Goal: Transaction & Acquisition: Purchase product/service

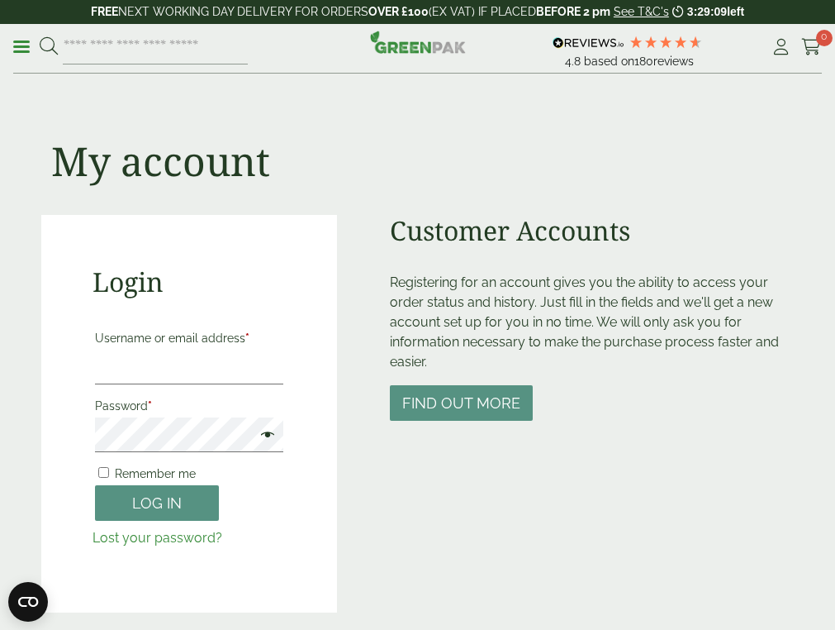
type input "**********"
click at [95, 485] on button "Log in" at bounding box center [157, 503] width 124 height 36
click at [250, 384] on input "**********" at bounding box center [189, 366] width 189 height 35
click at [74, 484] on div "**********" at bounding box center [189, 413] width 297 height 397
click at [95, 478] on div "Close dialog Sign up for the latest news and exclusive discounts. SIGN UP ******" at bounding box center [417, 315] width 835 height 630
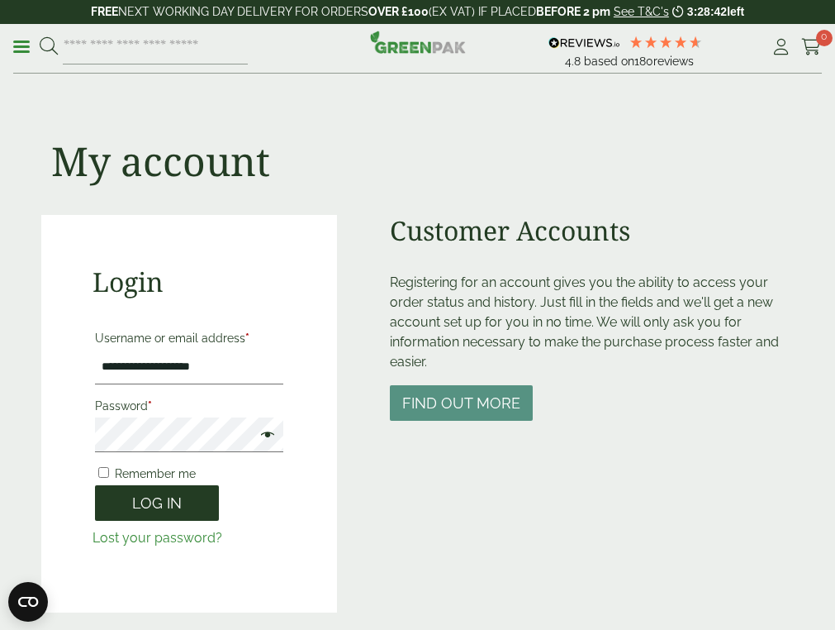
click at [132, 520] on button "Log in" at bounding box center [157, 503] width 124 height 36
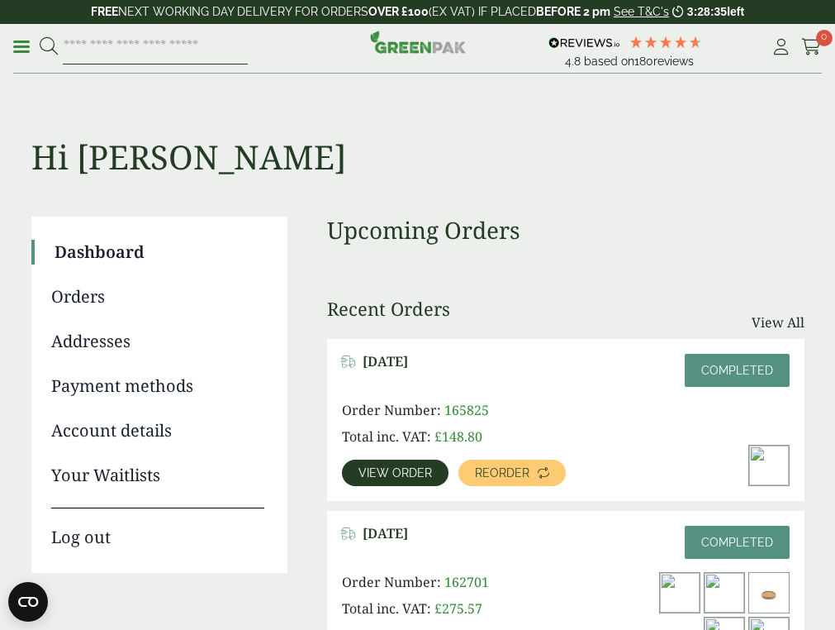
drag, startPoint x: 146, startPoint y: 68, endPoint x: 135, endPoint y: 66, distance: 10.9
click at [143, 64] on input "search" at bounding box center [155, 47] width 185 height 35
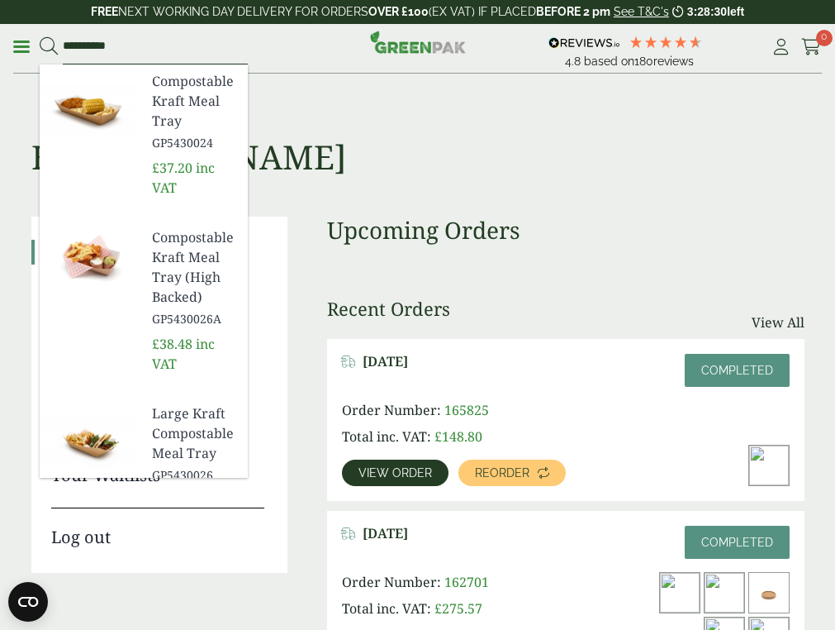
type input "**********"
click at [230, 102] on span "Compostable Kraft Meal Tray" at bounding box center [193, 100] width 83 height 59
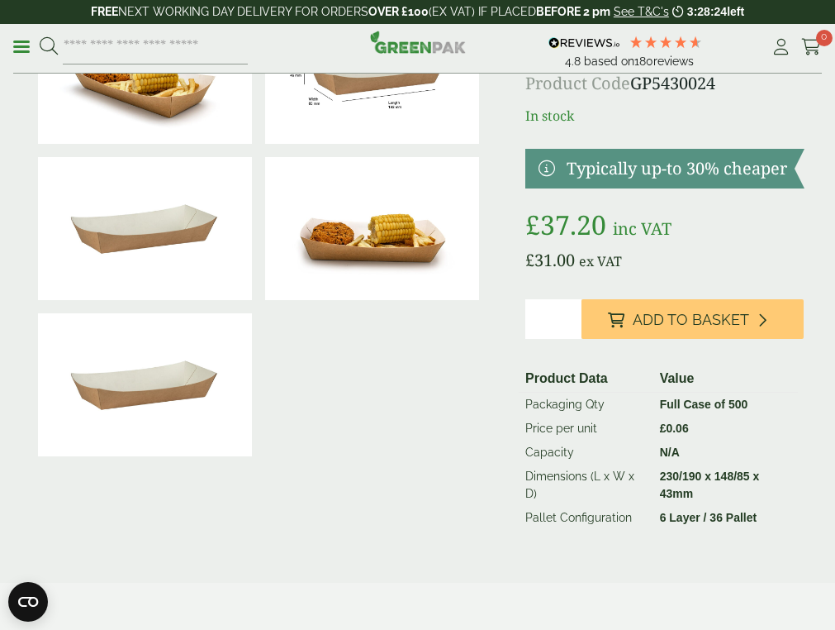
scroll to position [165, 0]
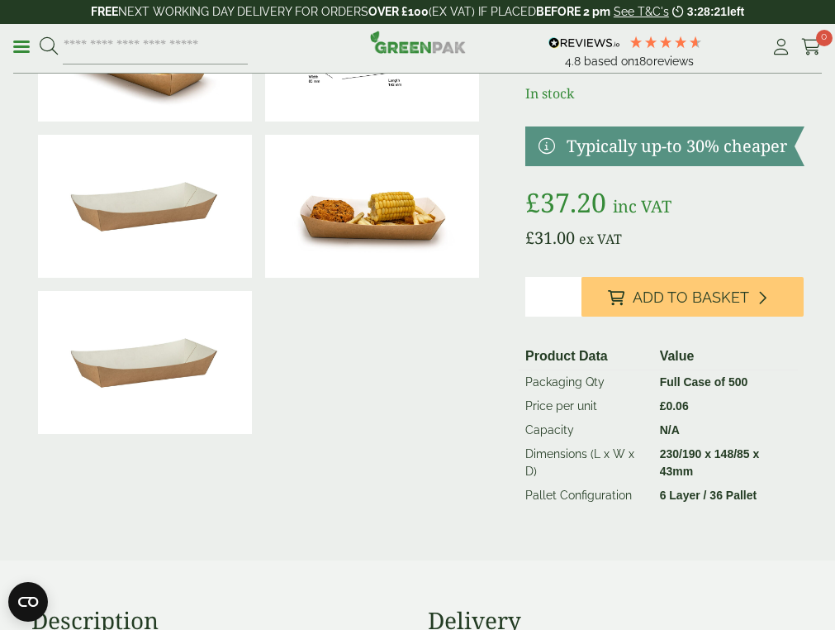
click at [577, 314] on input "*" at bounding box center [552, 297] width 55 height 40
type input "*"
click at [577, 314] on input "*" at bounding box center [552, 297] width 55 height 40
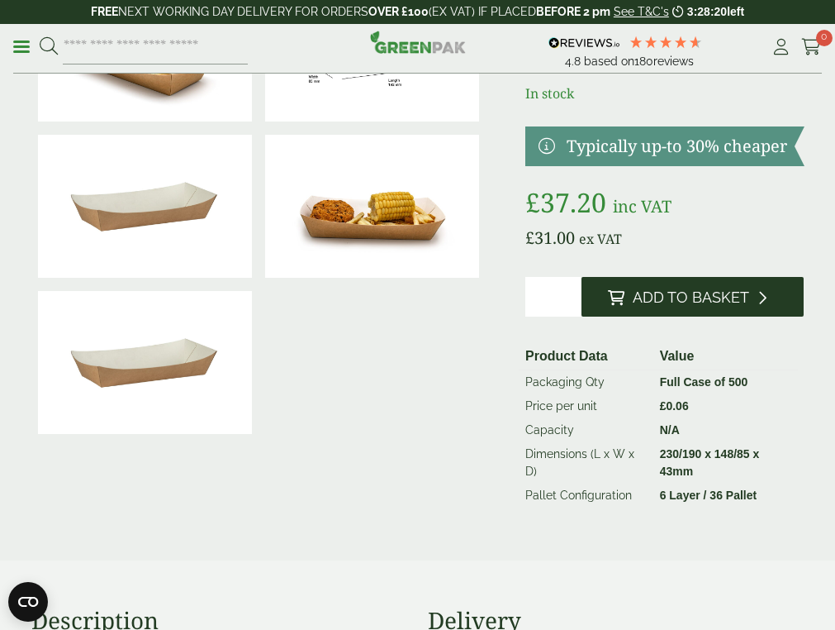
click at [682, 306] on span "Add to Basket" at bounding box center [691, 297] width 116 height 18
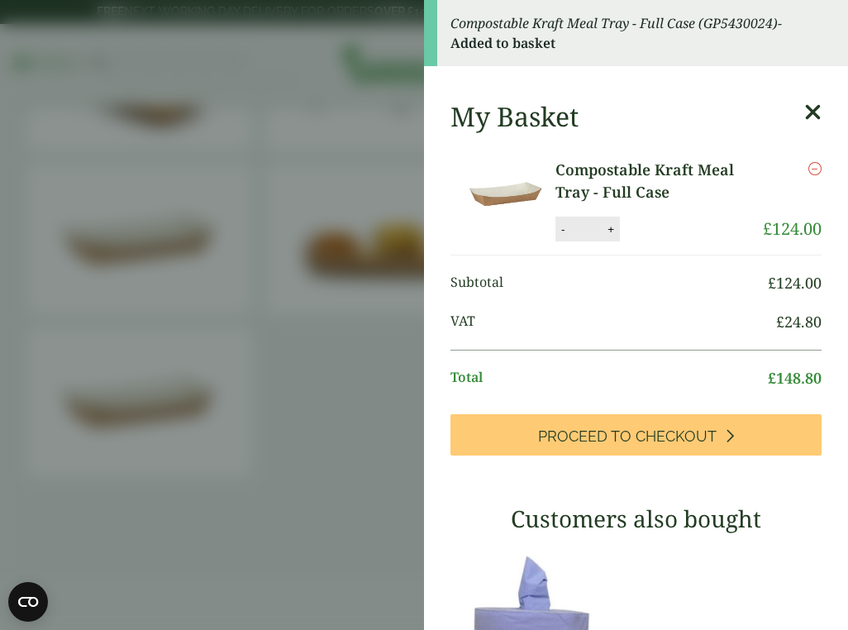
click at [804, 109] on icon at bounding box center [812, 112] width 17 height 23
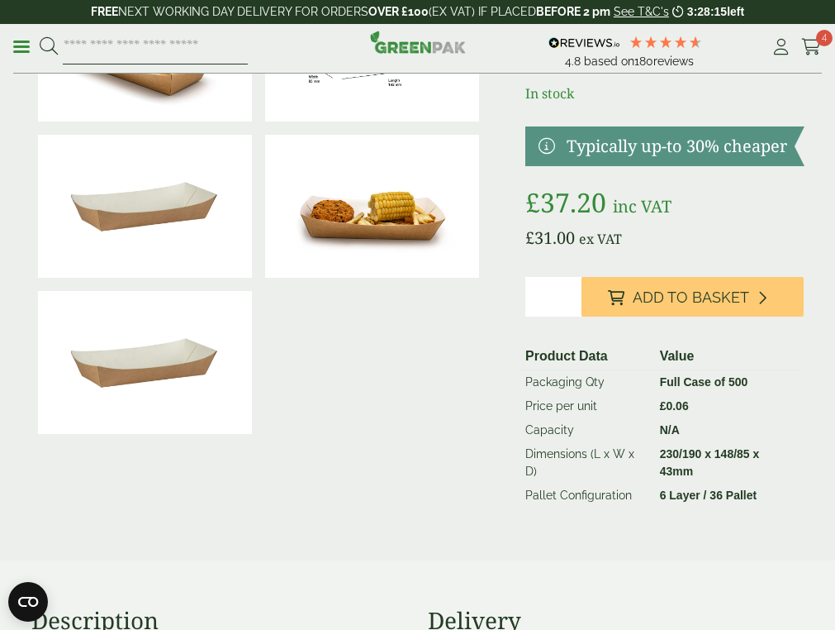
click at [231, 56] on input "search" at bounding box center [155, 47] width 185 height 35
type input "********"
click at [40, 36] on button at bounding box center [49, 46] width 18 height 21
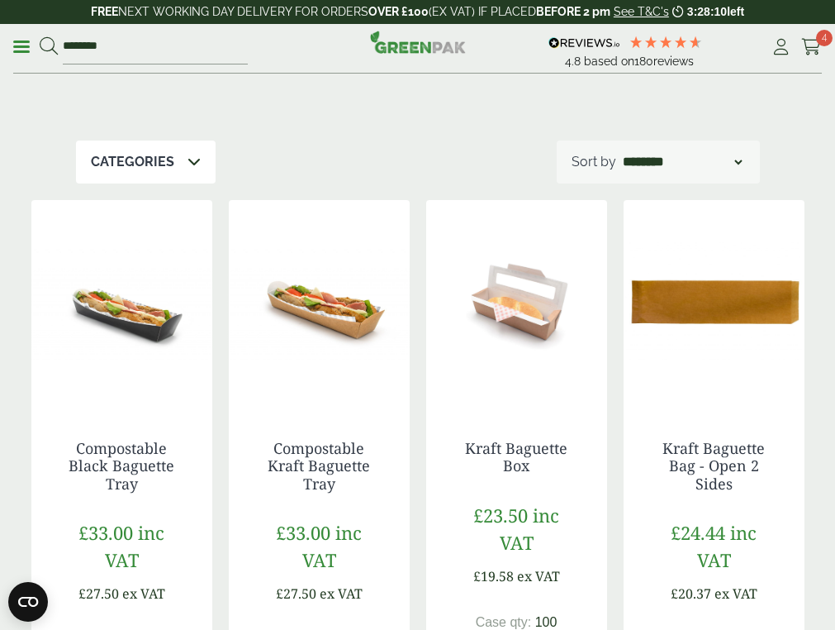
scroll to position [165, 0]
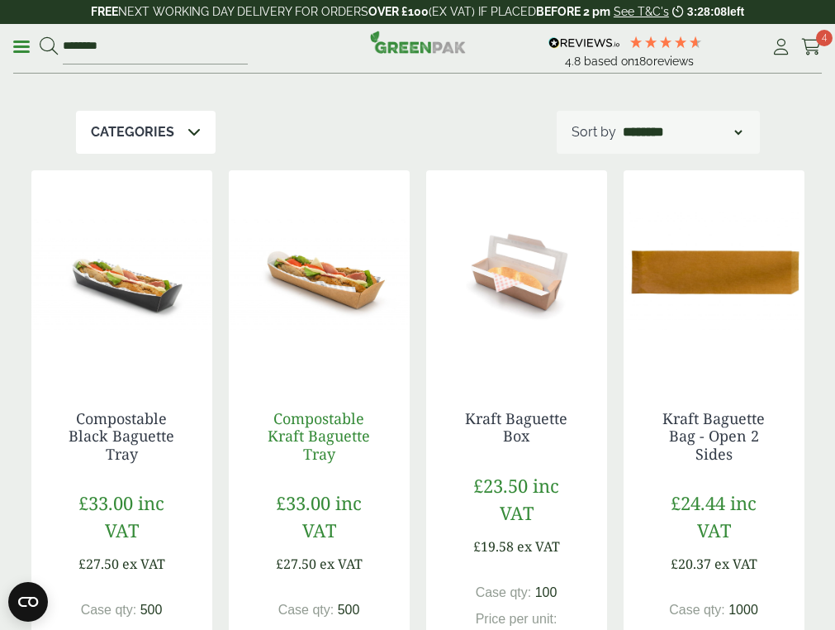
click at [292, 457] on link "Compostable Kraft Baguette Tray" at bounding box center [319, 435] width 102 height 55
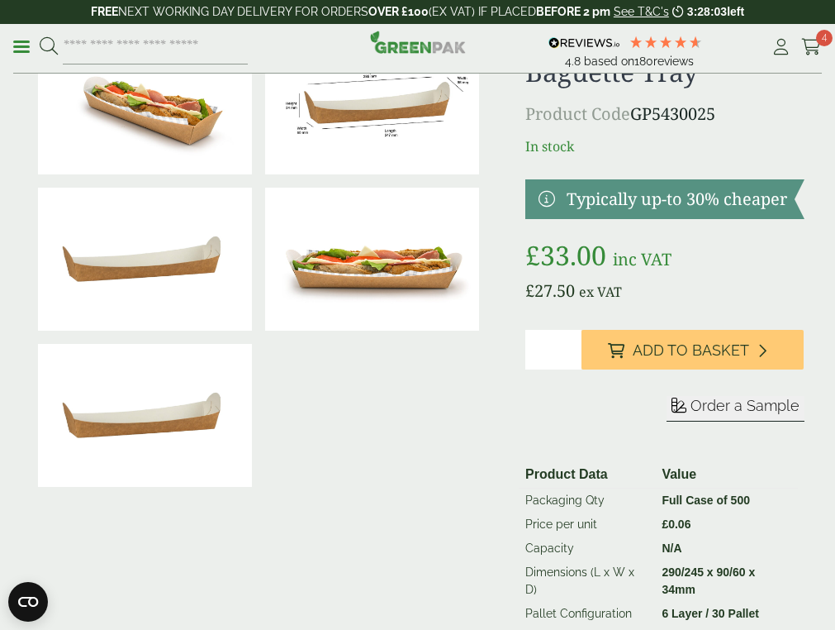
scroll to position [83, 0]
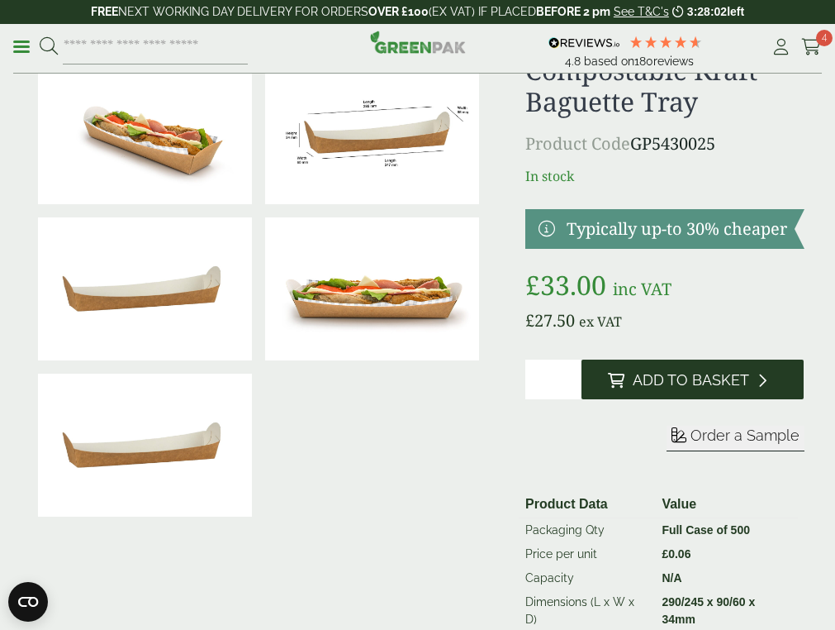
click at [666, 389] on span "Add to Basket" at bounding box center [691, 380] width 116 height 18
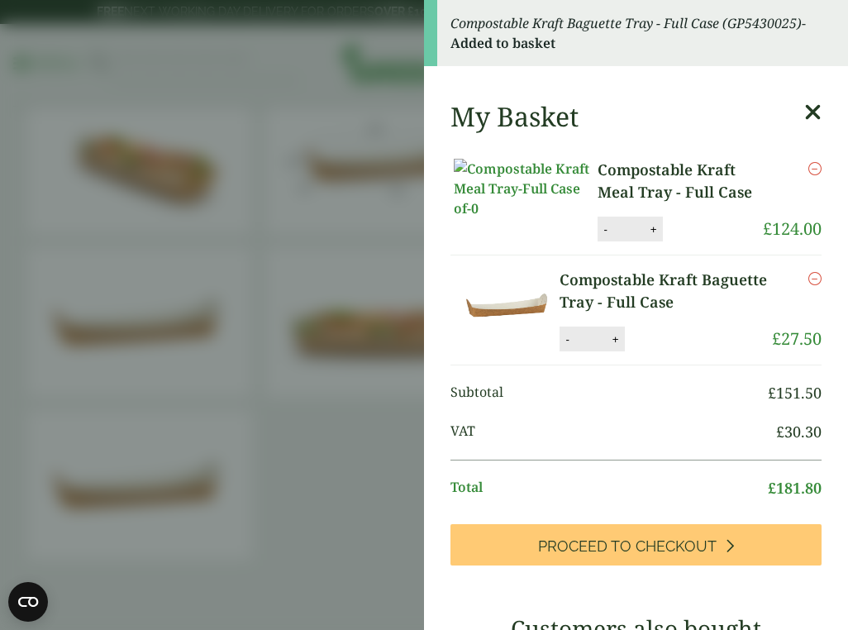
click at [215, 66] on aside "Compostable Kraft Baguette Tray - Full Case (GP5430025) - Added to basket My Ba…" at bounding box center [424, 315] width 848 height 630
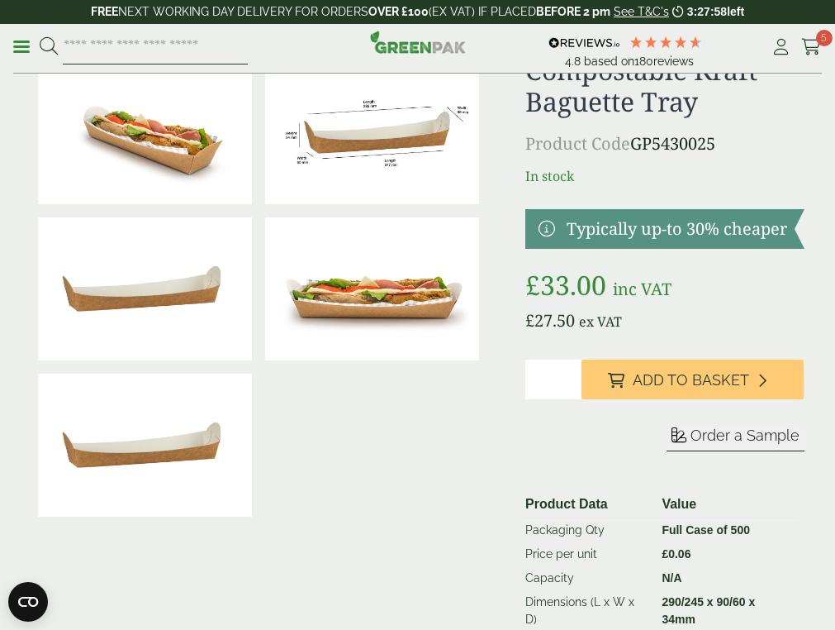
click at [211, 64] on input "search" at bounding box center [155, 47] width 185 height 35
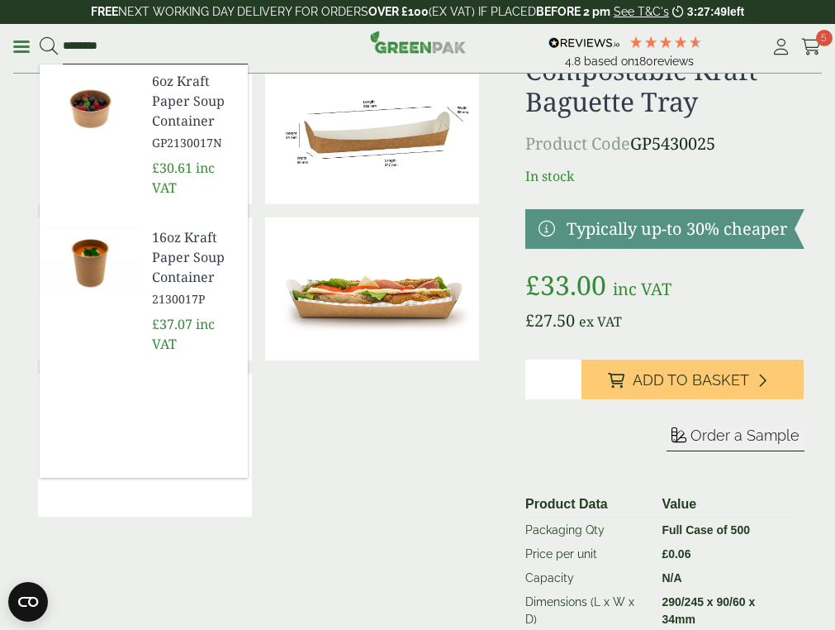
type input "********"
click at [226, 112] on span "6oz Kraft Paper Soup Container" at bounding box center [193, 100] width 83 height 59
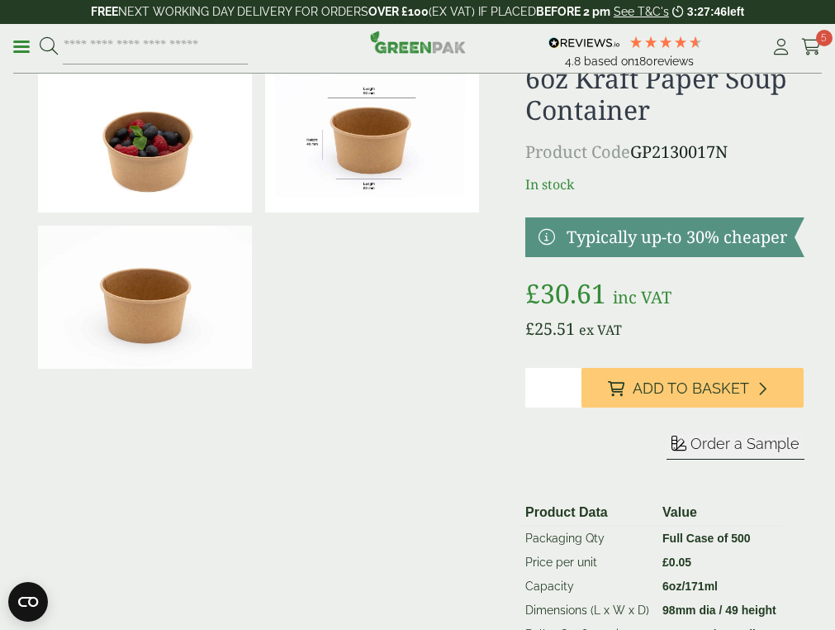
scroll to position [83, 0]
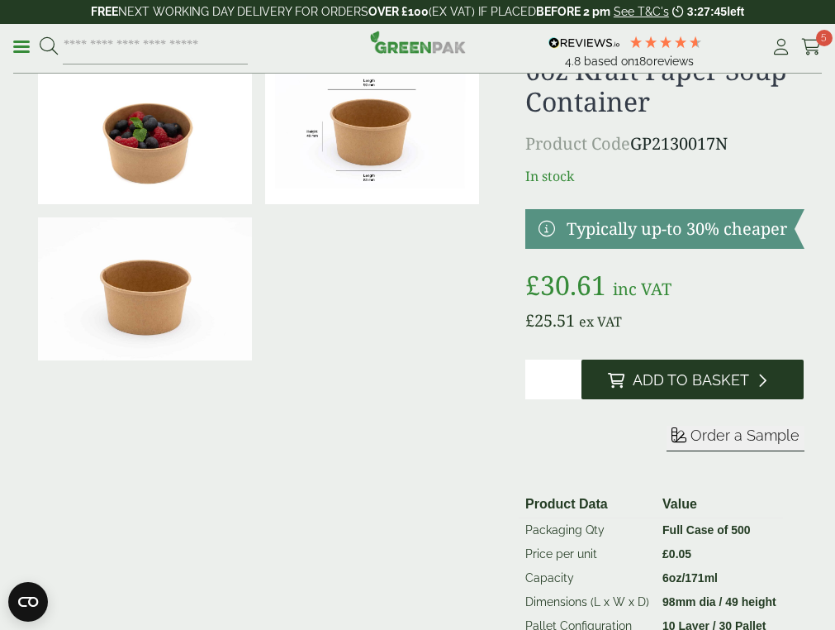
click at [715, 389] on span "Add to Basket" at bounding box center [691, 380] width 116 height 18
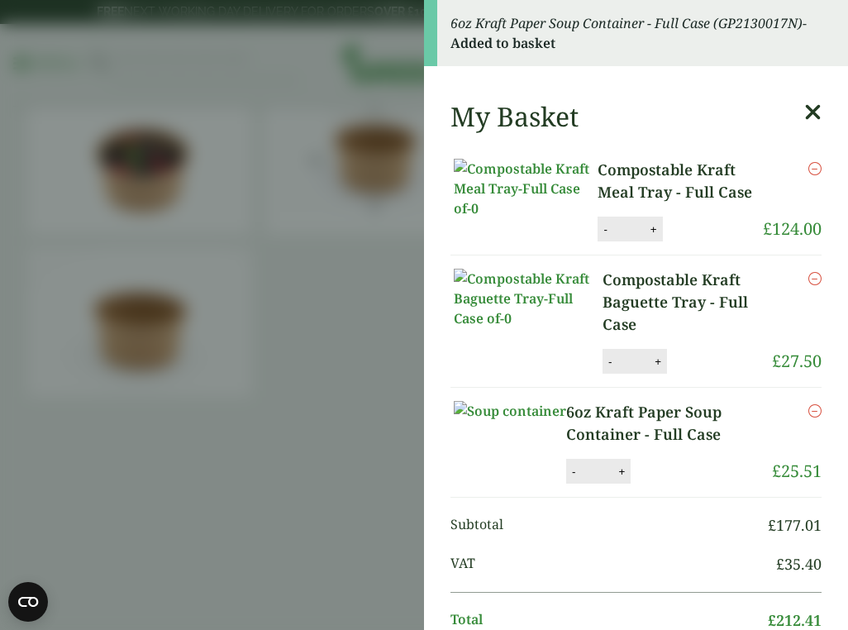
click at [302, 257] on aside "6oz Kraft Paper Soup Container - Full Case (GP2130017N) - Added to basket My Ba…" at bounding box center [424, 315] width 848 height 630
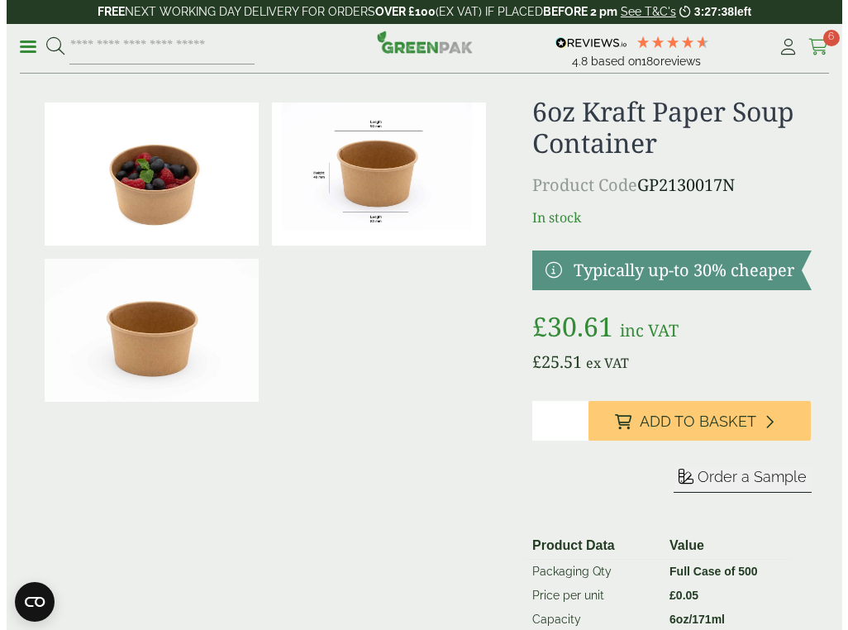
scroll to position [0, 0]
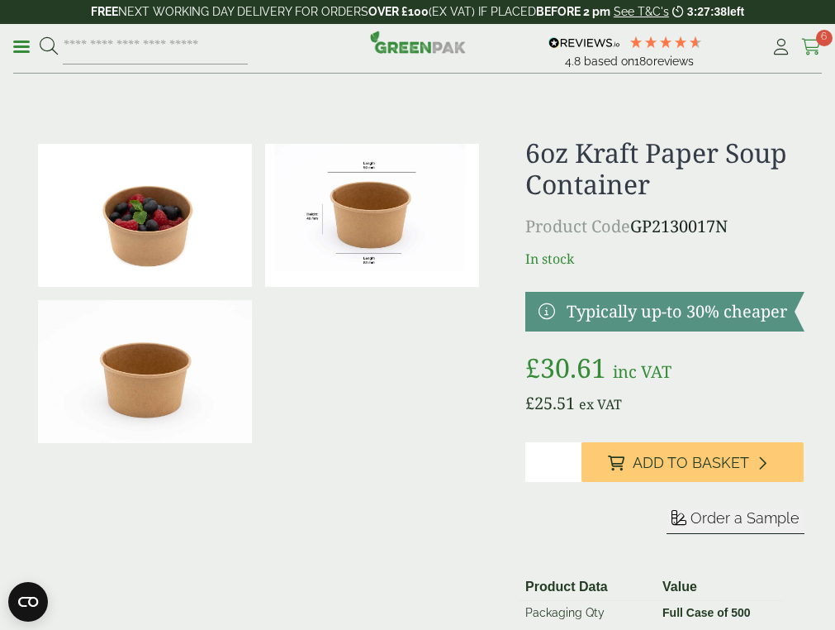
click at [809, 55] on icon at bounding box center [811, 47] width 21 height 17
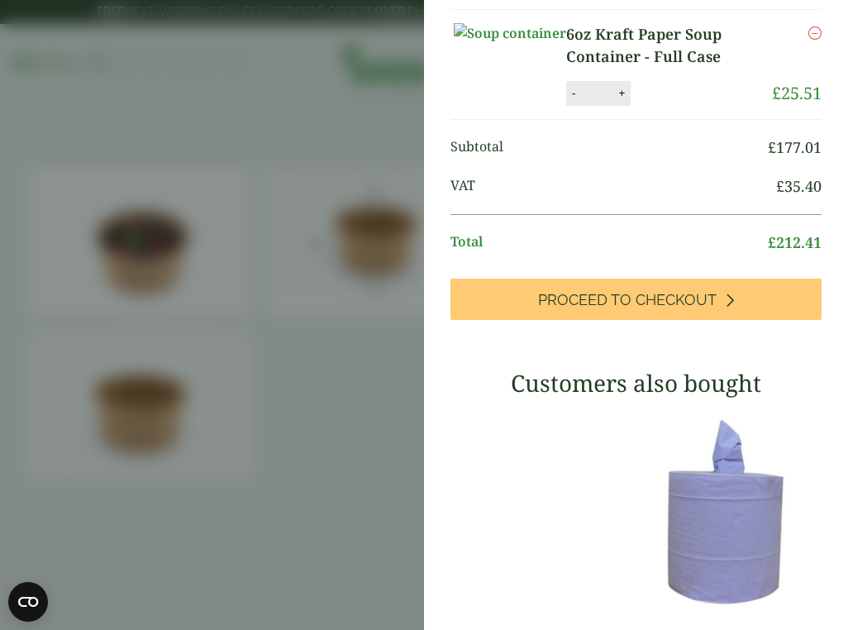
scroll to position [243, 0]
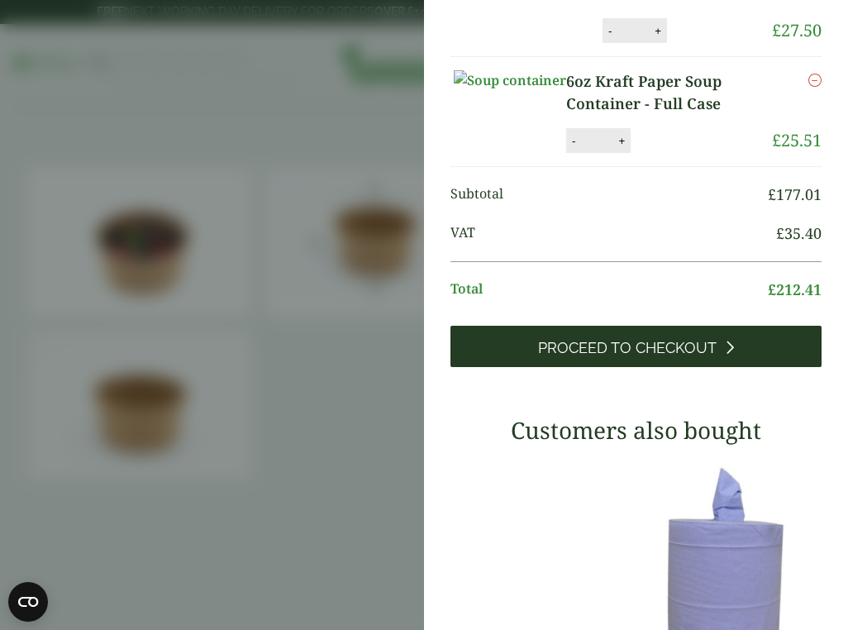
click at [612, 339] on span "Proceed to Checkout" at bounding box center [627, 348] width 178 height 18
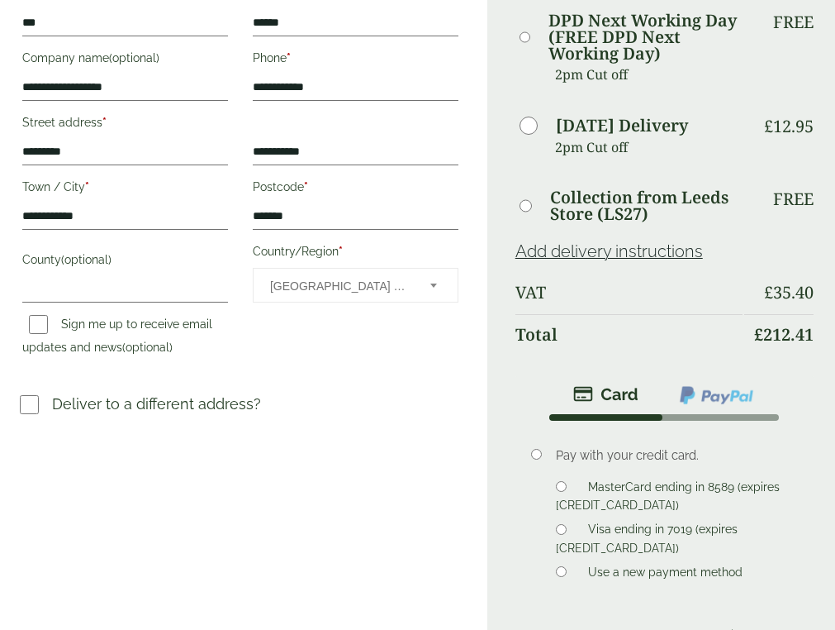
scroll to position [413, 0]
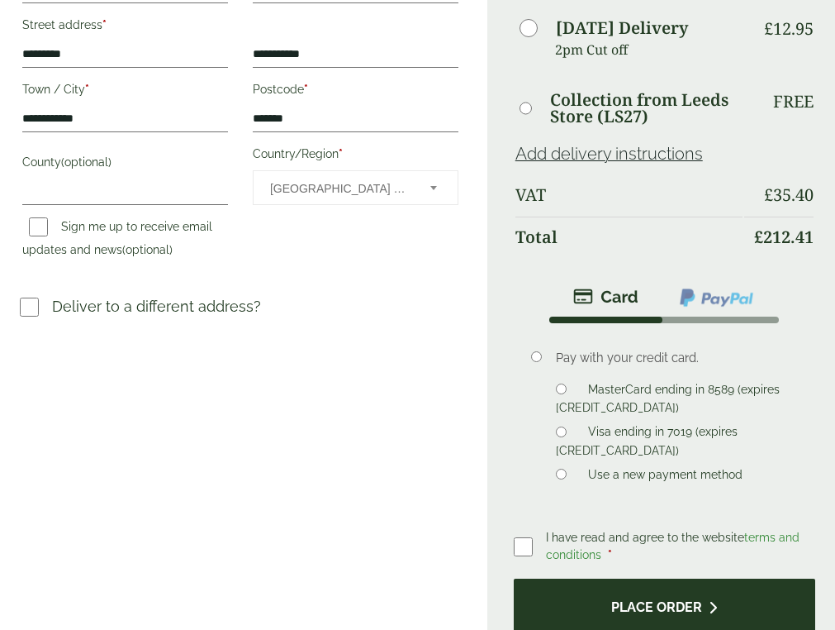
click at [699, 604] on button "Place order" at bounding box center [665, 605] width 302 height 54
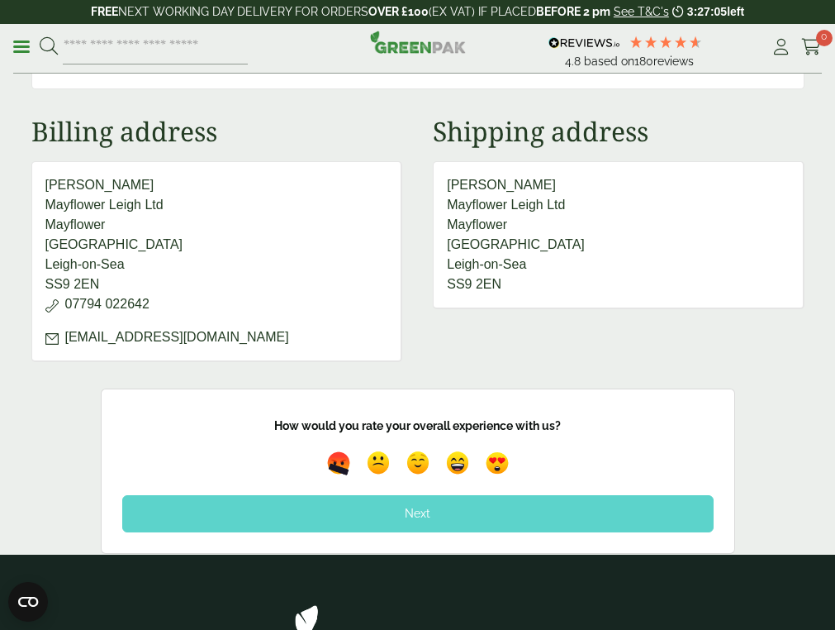
scroll to position [744, 0]
